Goal: Find specific page/section: Find specific page/section

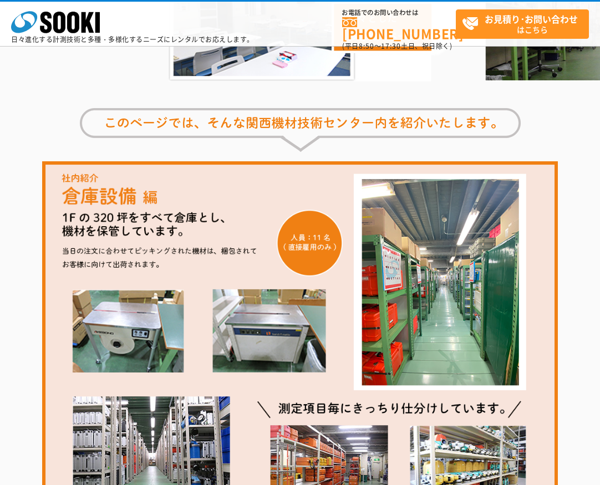
scroll to position [832, 0]
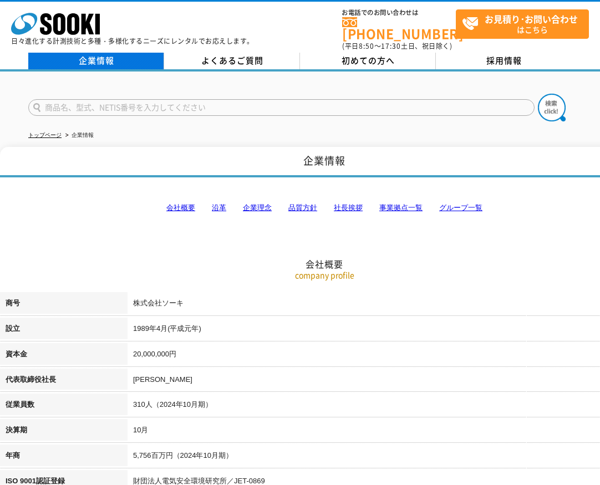
click at [105, 53] on link "企業情報" at bounding box center [96, 61] width 136 height 17
click at [400, 204] on link "事業拠点一覧" at bounding box center [400, 208] width 43 height 8
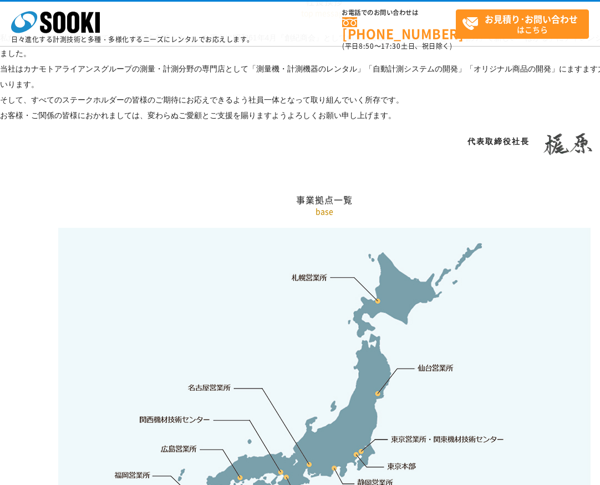
scroll to position [2228, 0]
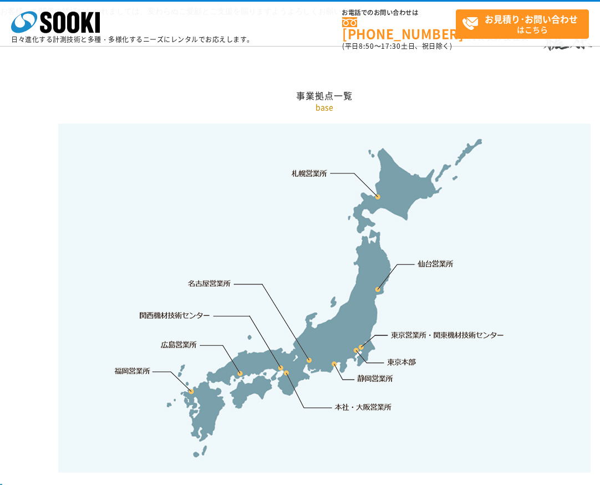
click at [355, 402] on link "本社・大阪営業所" at bounding box center [363, 407] width 58 height 11
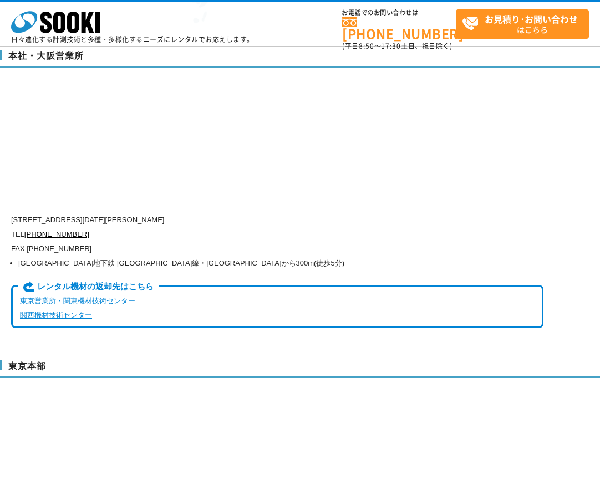
scroll to position [2679, 0]
